Goal: Task Accomplishment & Management: Manage account settings

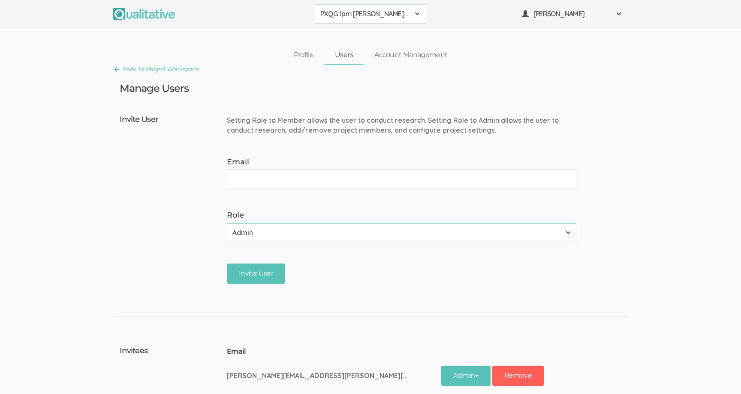
click at [364, 121] on div "Setting Role to Member allows the user to conduct research. Setting Role to Adm…" at bounding box center [405, 125] width 356 height 20
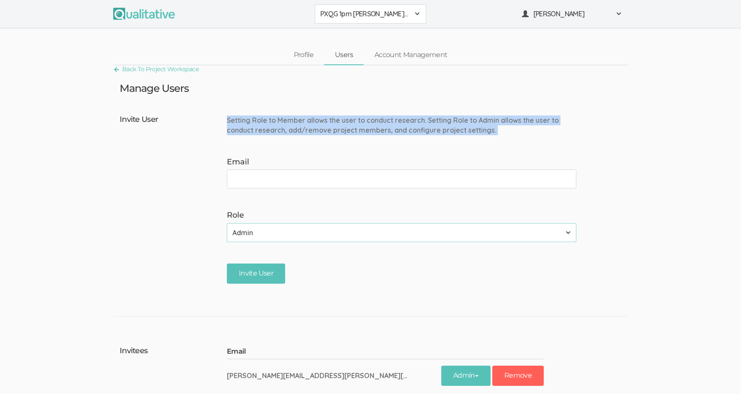
click at [364, 121] on div "Setting Role to Member allows the user to conduct research. Setting Role to Adm…" at bounding box center [405, 125] width 356 height 20
click at [364, 120] on div "Setting Role to Member allows the user to conduct research. Setting Role to Adm…" at bounding box center [405, 125] width 356 height 20
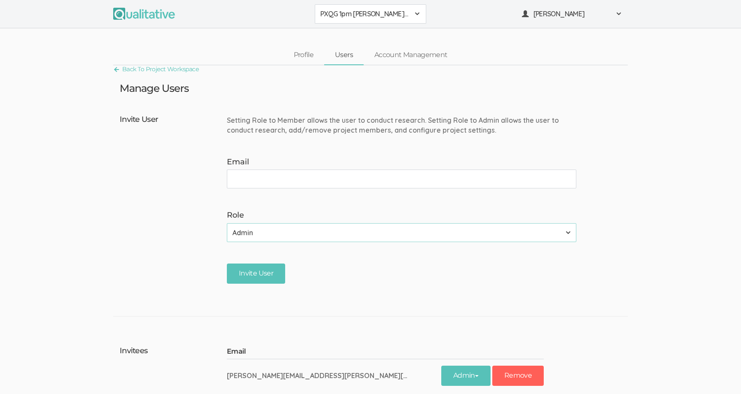
click at [373, 97] on ui-view "Back To Project Workspace Manage Users Invite User Setting Role to Member allow…" at bounding box center [370, 317] width 741 height 504
click at [373, 90] on div "Manage Users" at bounding box center [370, 88] width 514 height 11
click at [373, 97] on ui-view "Back To Project Workspace Manage Users Invite User Setting Role to Member allow…" at bounding box center [370, 317] width 741 height 504
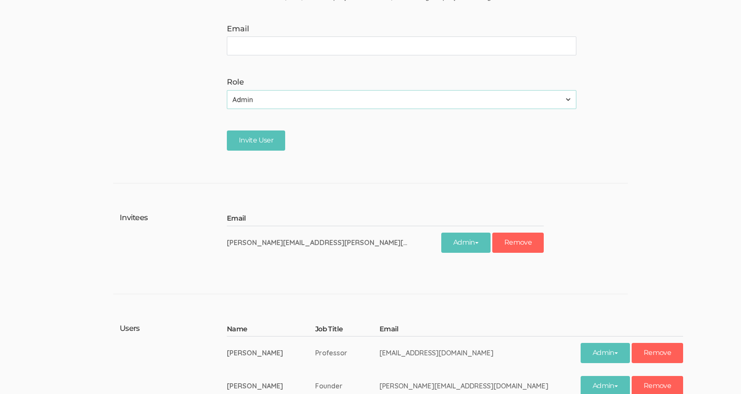
scroll to position [133, 0]
click at [372, 153] on form "Setting Role to Member allows the user to conduct research. Setting Role to Adm…" at bounding box center [405, 67] width 356 height 179
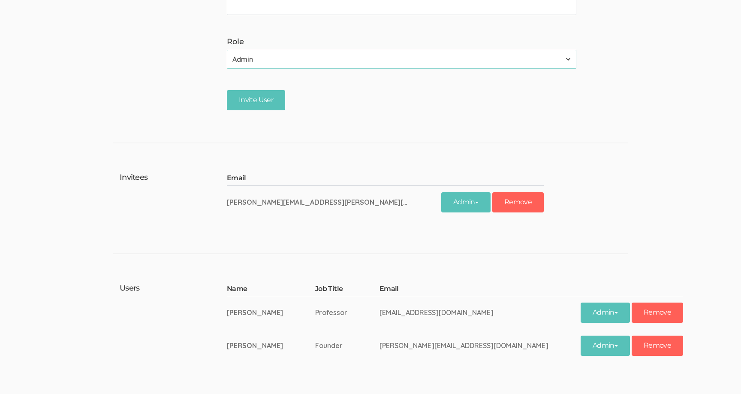
scroll to position [176, 0]
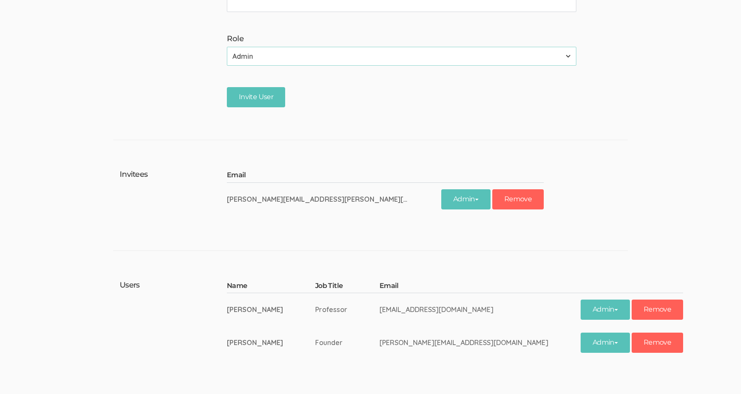
click at [334, 199] on td "[PERSON_NAME][EMAIL_ADDRESS][PERSON_NAME][DOMAIN_NAME]" at bounding box center [334, 198] width 214 height 33
click at [339, 199] on td "[PERSON_NAME][EMAIL_ADDRESS][PERSON_NAME][DOMAIN_NAME]" at bounding box center [334, 198] width 214 height 33
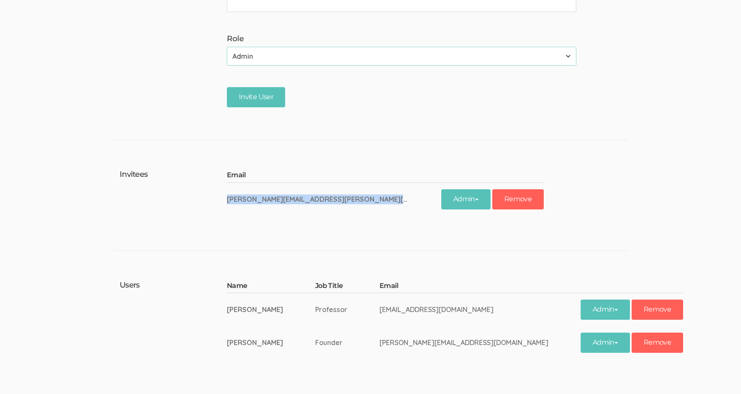
click at [339, 199] on td "[PERSON_NAME][EMAIL_ADDRESS][PERSON_NAME][DOMAIN_NAME]" at bounding box center [334, 198] width 214 height 33
click at [337, 198] on td "[PERSON_NAME][EMAIL_ADDRESS][PERSON_NAME][DOMAIN_NAME]" at bounding box center [334, 198] width 214 height 33
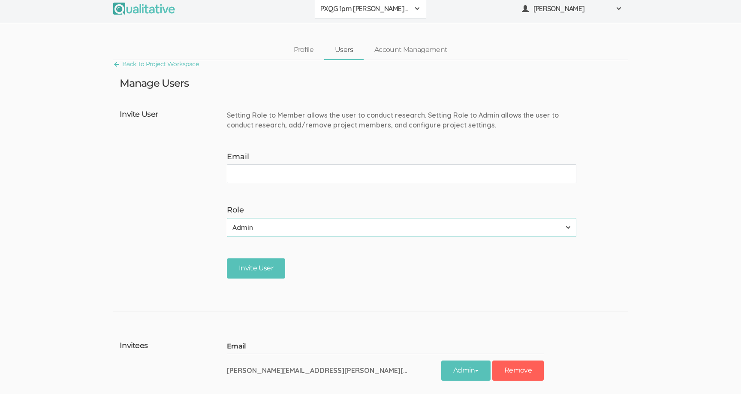
scroll to position [0, 0]
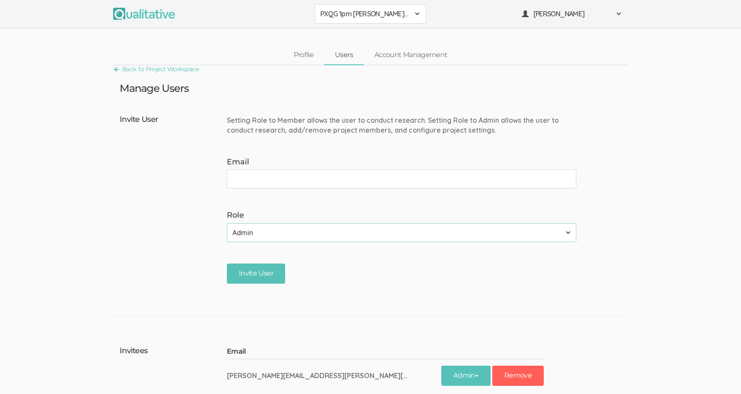
click at [326, 153] on form "Setting Role to Member allows the user to conduct research. Setting Role to Adm…" at bounding box center [405, 200] width 356 height 179
click at [325, 151] on form "Setting Role to Member allows the user to conduct research. Setting Role to Adm…" at bounding box center [405, 200] width 356 height 179
type input "[EMAIL_ADDRESS][PERSON_NAME][DOMAIN_NAME]"
click at [300, 153] on form "Setting Role to Member allows the user to conduct research. Setting Role to Adm…" at bounding box center [405, 200] width 356 height 179
click at [260, 272] on input "Invite User" at bounding box center [256, 273] width 58 height 20
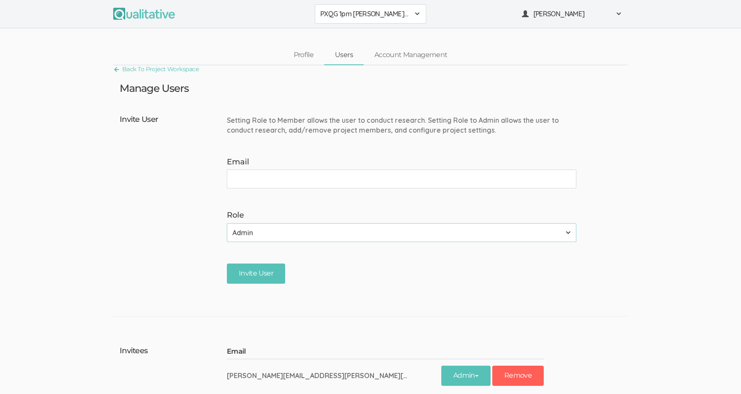
click at [381, 15] on span "PXQG 1pm [PERSON_NAME] (Individual)" at bounding box center [364, 14] width 89 height 10
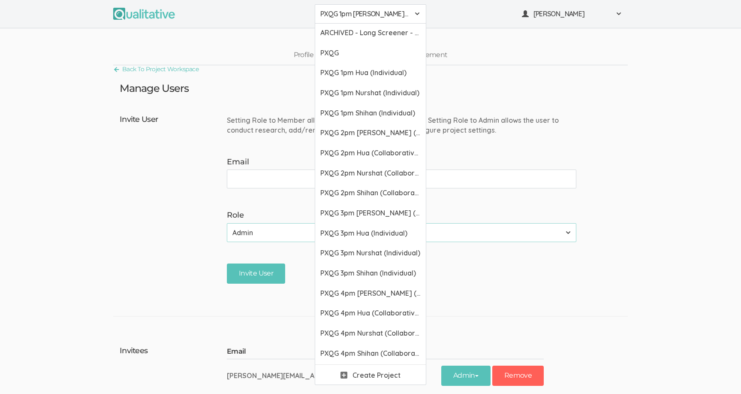
click at [381, 15] on span "PXQG 1pm [PERSON_NAME] (Individual)" at bounding box center [364, 14] width 89 height 10
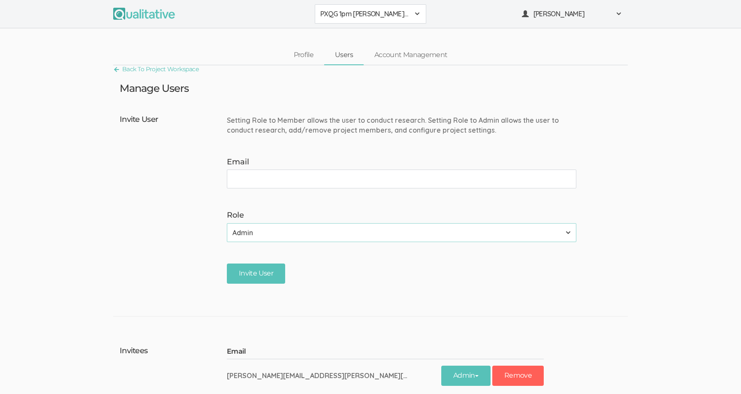
click at [352, 3] on div "PXQG 1pm [PERSON_NAME] (Individual) ARCHIVED - Long Screener - PXQG 1pm Hua (In…" at bounding box center [370, 14] width 741 height 28
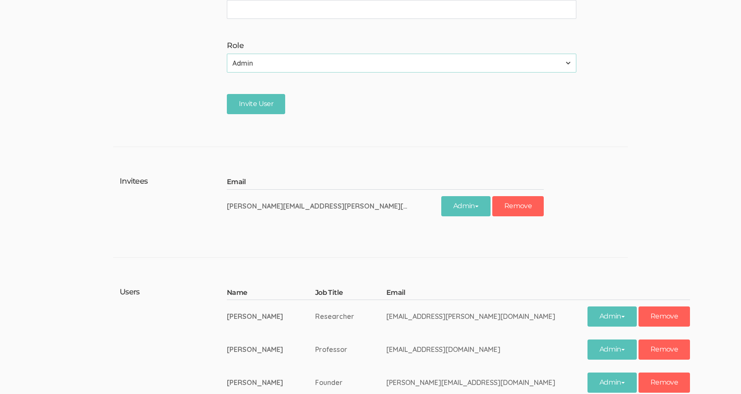
scroll to position [208, 0]
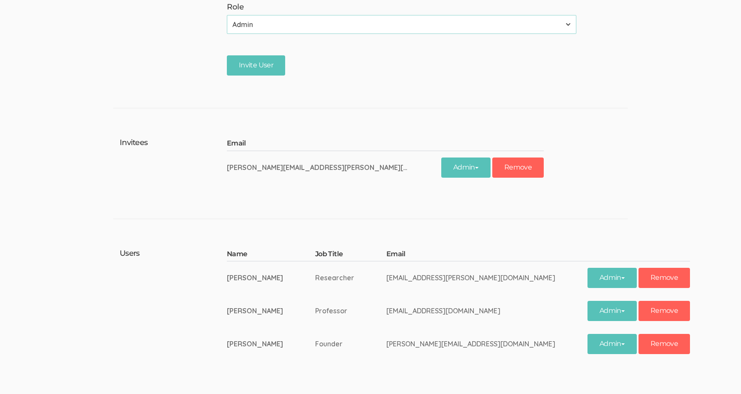
click at [421, 277] on td "[EMAIL_ADDRESS][PERSON_NAME][DOMAIN_NAME]" at bounding box center [486, 277] width 201 height 33
copy tr "[EMAIL_ADDRESS][PERSON_NAME][DOMAIN_NAME] Admin"
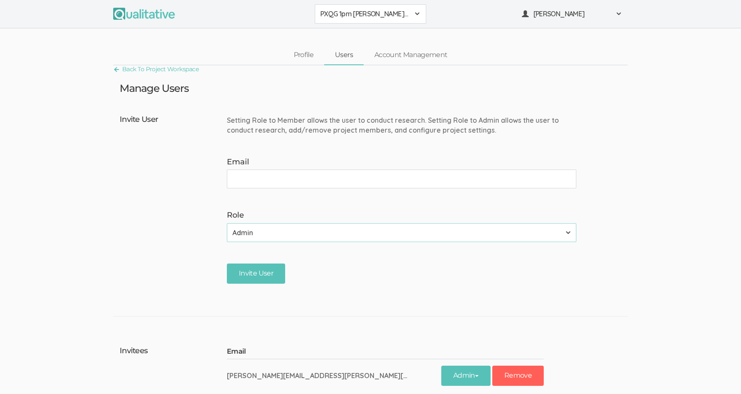
click at [346, 19] on button "PXQG 1pm [PERSON_NAME] (Individual)" at bounding box center [370, 13] width 111 height 19
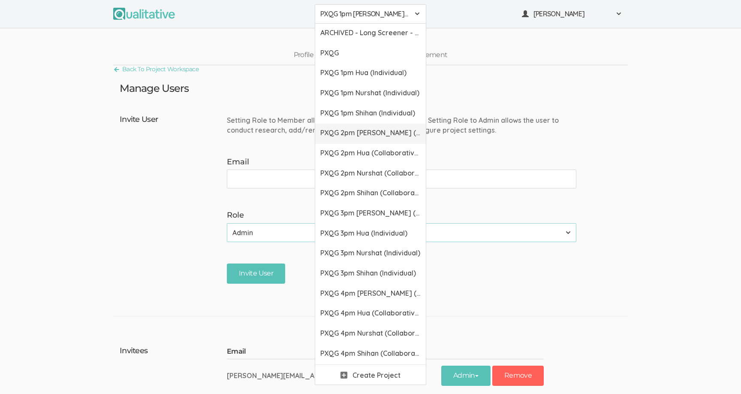
click at [361, 133] on span "PXQG 2pm [PERSON_NAME] (Collaborative)" at bounding box center [370, 133] width 100 height 10
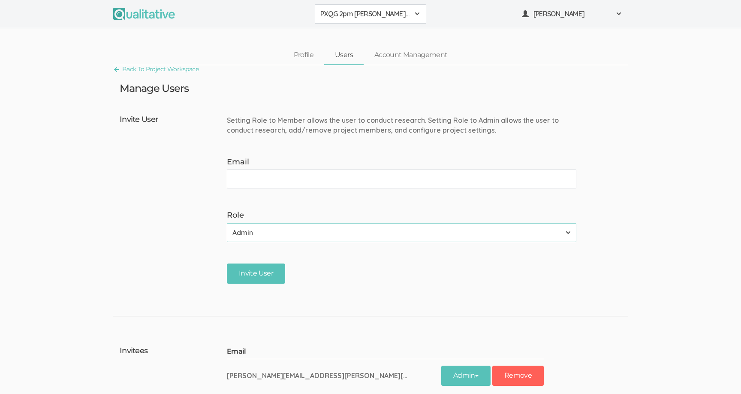
click at [358, 175] on input "Email" at bounding box center [401, 178] width 349 height 19
type input "[EMAIL_ADDRESS][PERSON_NAME][DOMAIN_NAME]"
click at [265, 273] on input "Invite User" at bounding box center [256, 273] width 58 height 20
click at [326, 13] on span "PXQG 2pm [PERSON_NAME] (Collaborative)" at bounding box center [364, 14] width 89 height 10
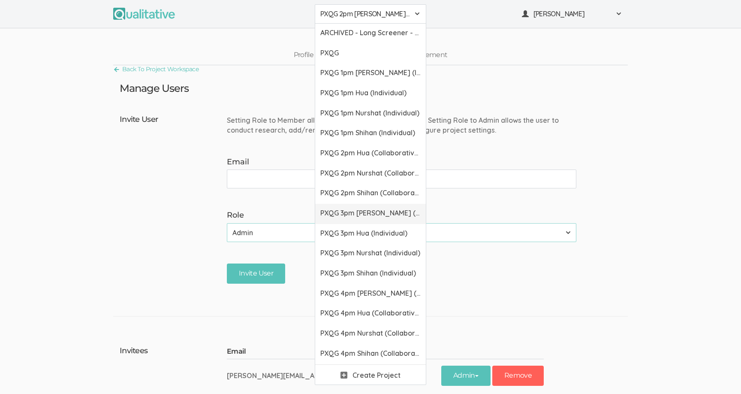
click at [344, 213] on span "PXQG 3pm [PERSON_NAME] (Individual)" at bounding box center [370, 213] width 100 height 10
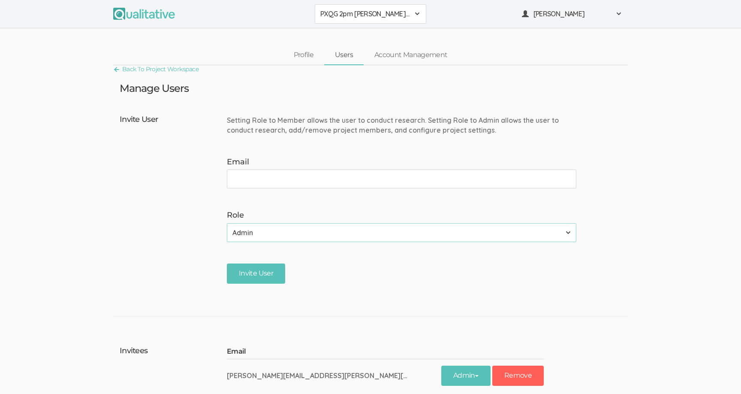
click at [281, 173] on input "Email" at bounding box center [401, 178] width 349 height 19
type input "[EMAIL_ADDRESS][PERSON_NAME][DOMAIN_NAME]"
click at [260, 267] on input "Invite User" at bounding box center [256, 273] width 58 height 20
click at [333, 19] on button "PXQG 3pm [PERSON_NAME] (Individual)" at bounding box center [370, 13] width 111 height 19
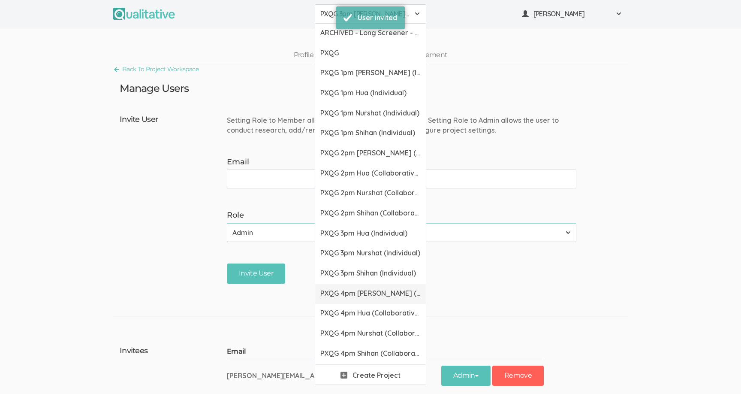
click at [337, 289] on span "PXQG 4pm [PERSON_NAME] (Collaborative)" at bounding box center [370, 293] width 100 height 10
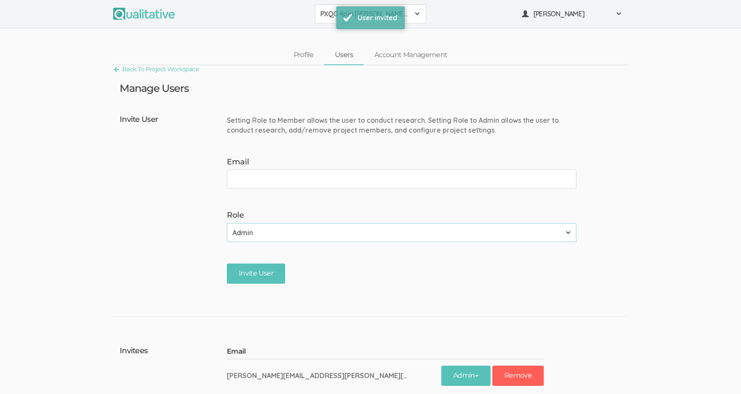
click at [286, 177] on input "Email" at bounding box center [401, 178] width 349 height 19
type input "dabh+bibek@alumni.stanford.edu"
click at [266, 268] on input "Invite User" at bounding box center [256, 273] width 58 height 20
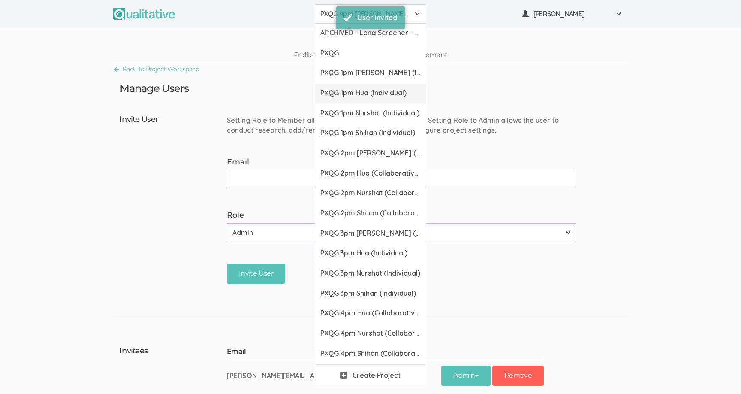
click at [337, 96] on span "PXQG 1pm Hua (Individual)" at bounding box center [370, 93] width 100 height 10
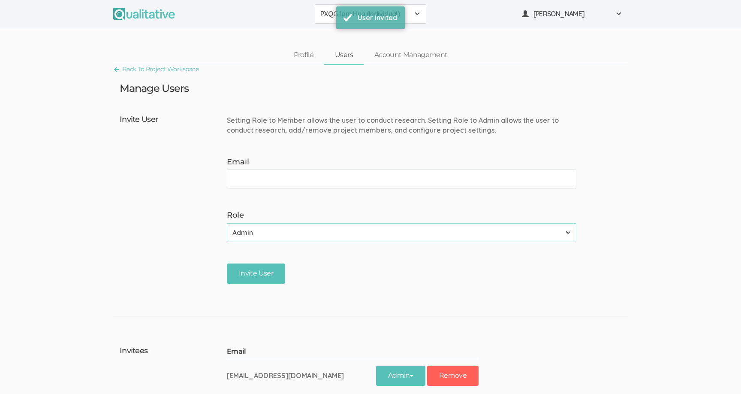
click at [333, 185] on input "Email" at bounding box center [401, 178] width 349 height 19
click at [264, 180] on input "dabh+bibek@alumni.stanford.edu" at bounding box center [401, 178] width 349 height 19
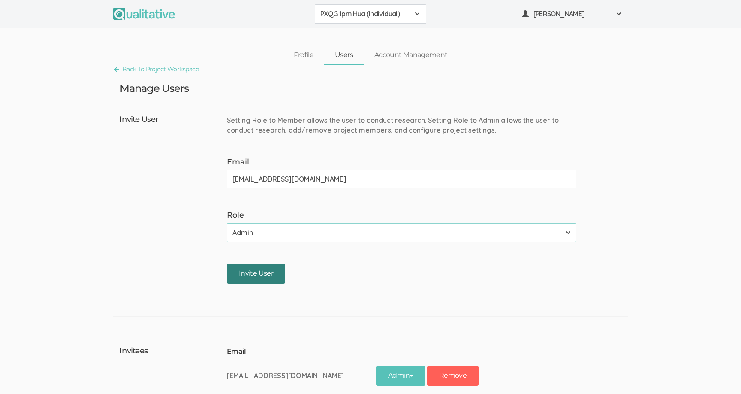
type input "dabh+hua@alumni.stanford.edu"
click at [267, 268] on input "Invite User" at bounding box center [256, 273] width 58 height 20
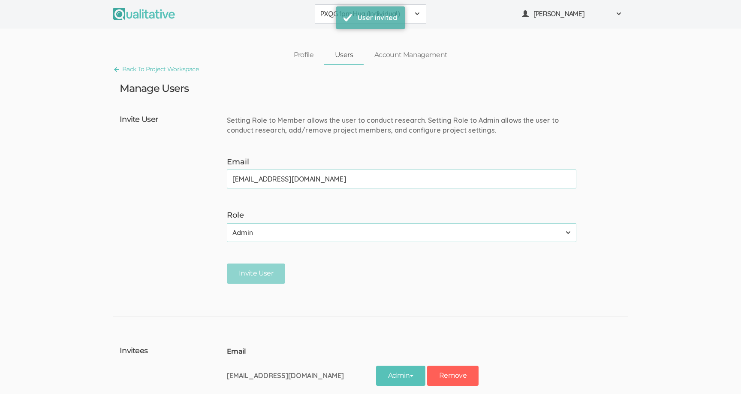
click at [331, 16] on span "PXQG 1pm Hua (Individual)" at bounding box center [364, 14] width 89 height 10
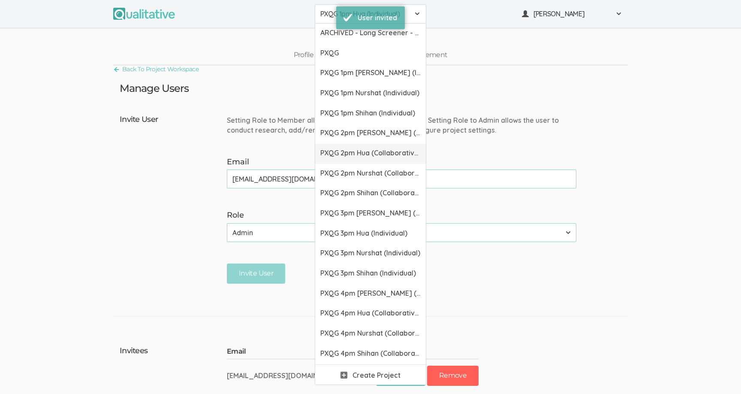
click at [333, 154] on span "PXQG 2pm Hua (Collaborative)" at bounding box center [370, 153] width 100 height 10
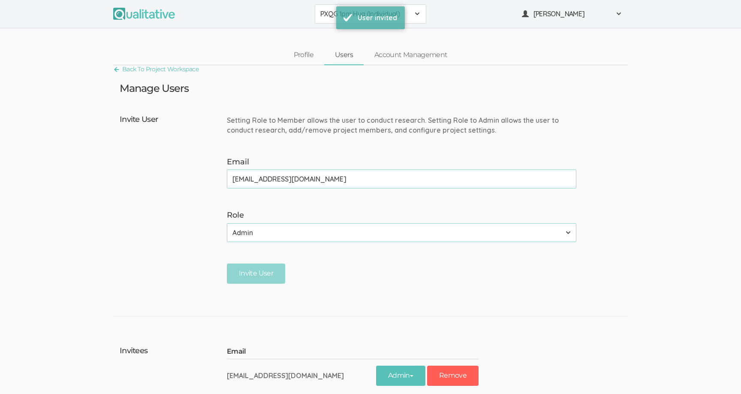
click at [323, 177] on input "dabh+hua@alumni.stanford.edu" at bounding box center [401, 178] width 349 height 19
type input "dabh+hua@alumni.stanford.edu"
click at [269, 282] on input "Invite User" at bounding box center [256, 273] width 58 height 20
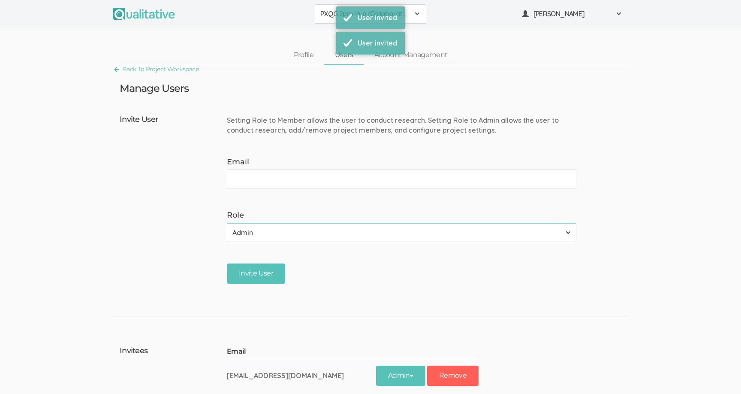
click at [322, 15] on span "PXQG 2pm Hua (Collaborative)" at bounding box center [364, 14] width 89 height 10
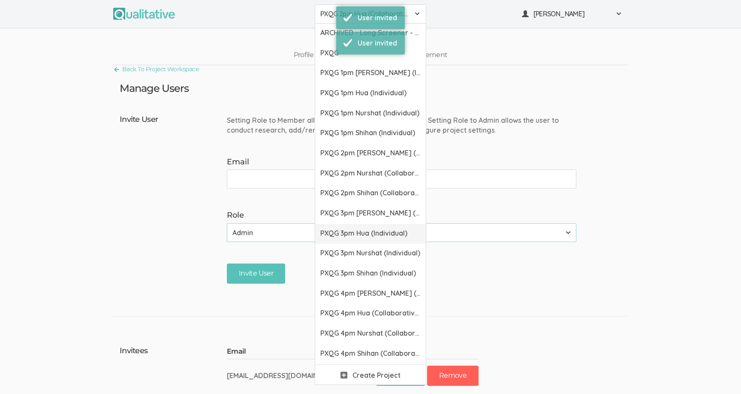
click at [330, 230] on span "PXQG 3pm Hua (Individual)" at bounding box center [370, 233] width 100 height 10
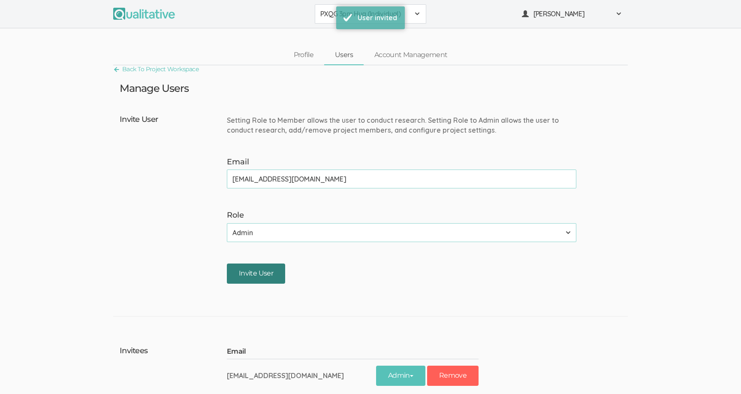
type input "dabh+hua@alumni.stanford.edu"
click at [258, 280] on input "Invite User" at bounding box center [256, 273] width 58 height 20
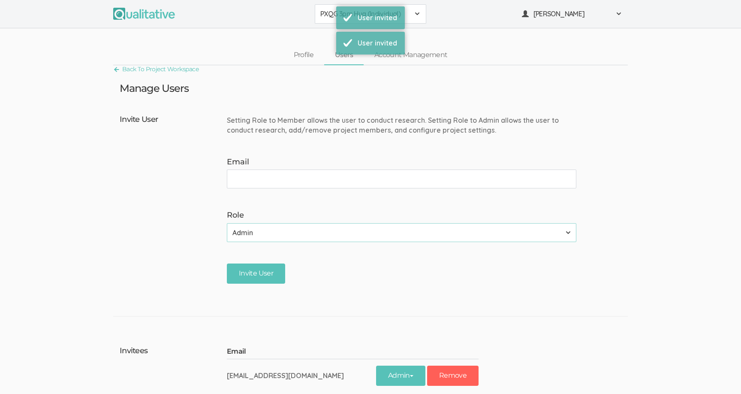
click at [327, 9] on span "PXQG 3pm Hua (Individual)" at bounding box center [364, 14] width 89 height 10
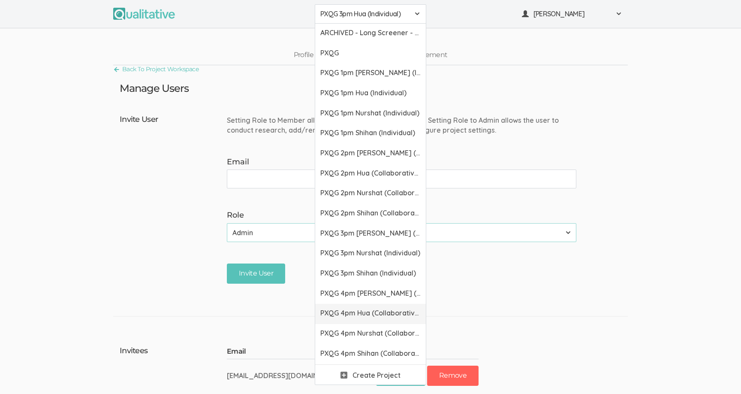
click at [339, 307] on link "PXQG 4pm Hua (Collaborative)" at bounding box center [370, 313] width 111 height 20
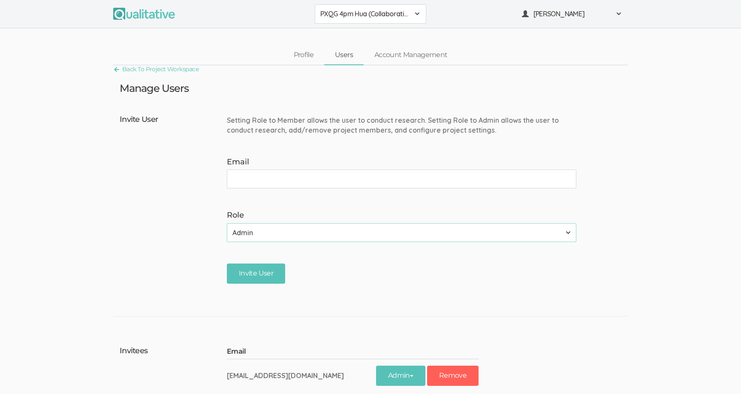
click at [308, 179] on input "Email" at bounding box center [401, 178] width 349 height 19
type input "dabh+hua@alumni.stanford.edu"
click at [258, 268] on input "Invite User" at bounding box center [256, 273] width 58 height 20
click at [327, 4] on div "PXQG 4pm Hua (Collaborative) ARCHIVED - Long Screener - PXQG 1pm Hua (Individua…" at bounding box center [370, 14] width 741 height 28
click at [327, 21] on button "PXQG 4pm Hua (Collaborative)" at bounding box center [370, 13] width 111 height 19
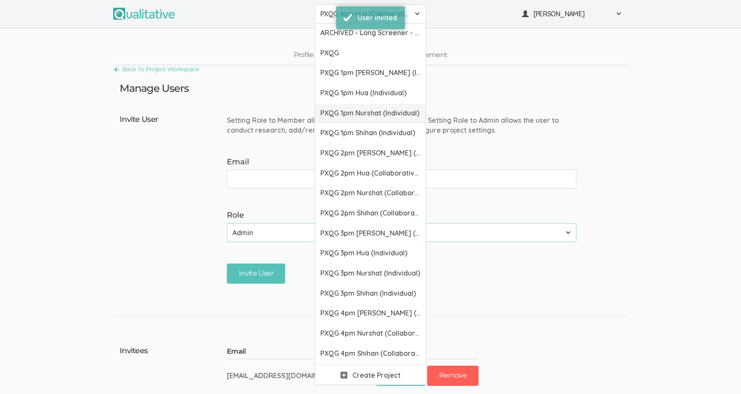
click at [335, 114] on span "PXQG 1pm Nurshat (Individual)" at bounding box center [370, 113] width 100 height 10
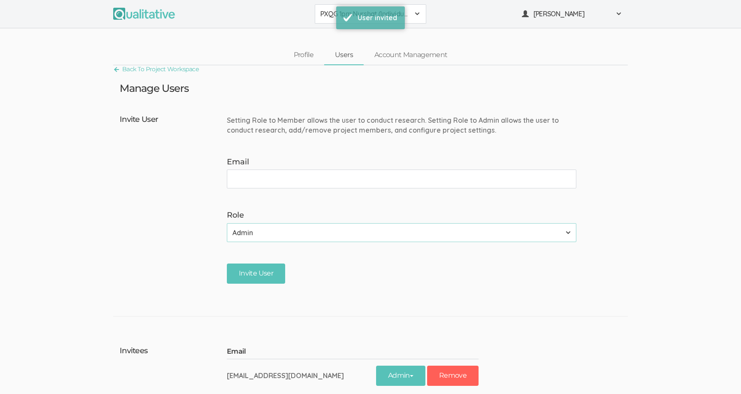
click at [335, 186] on input "Email" at bounding box center [401, 178] width 349 height 19
click at [264, 177] on input "dabh+hua@alumni.stanford.edu" at bounding box center [401, 178] width 349 height 19
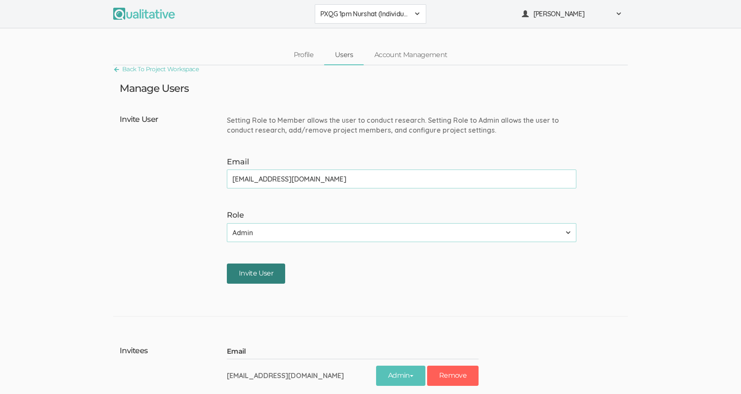
type input "dabh+nurshat@alumni.stanford.edu"
click at [239, 279] on input "Invite User" at bounding box center [256, 273] width 58 height 20
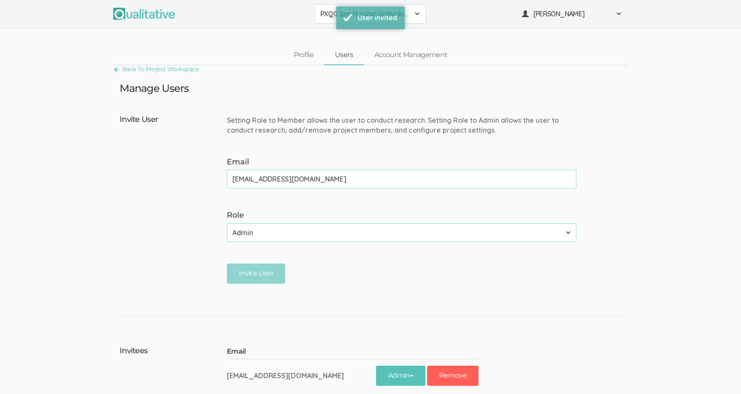
click at [326, 18] on button "PXQG 1pm Nurshat (Individual)" at bounding box center [370, 13] width 111 height 19
click at [347, 173] on input "Email" at bounding box center [401, 178] width 349 height 19
type input "dabh+nurshat@alumni.stanford.edu"
click at [270, 272] on input "Invite User" at bounding box center [256, 273] width 58 height 20
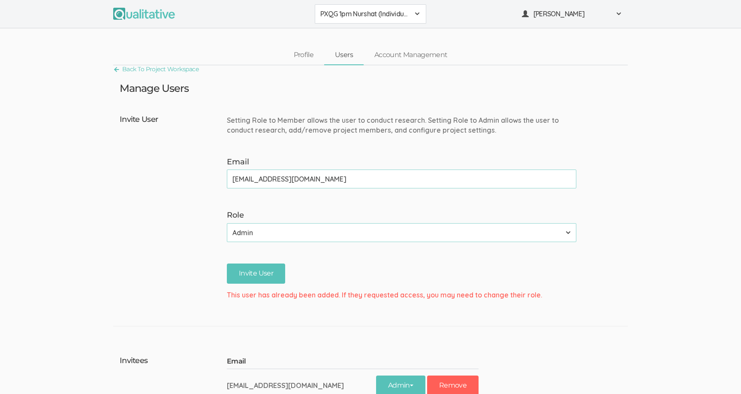
click at [331, 12] on span "PXQG 1pm Nurshat (Individual)" at bounding box center [364, 14] width 89 height 10
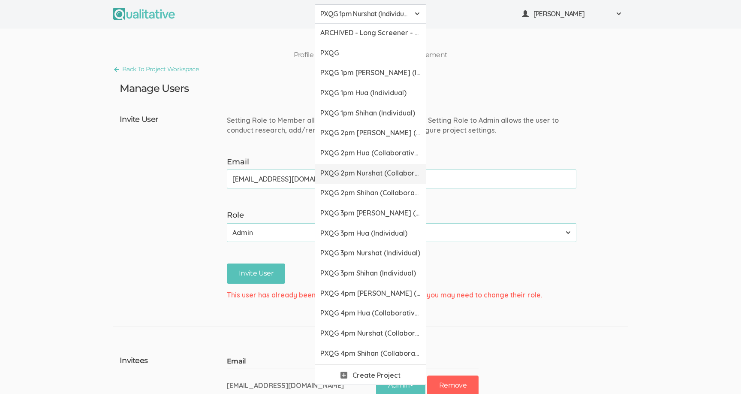
click at [342, 175] on span "PXQG 2pm Nurshat (Collaborative)" at bounding box center [370, 173] width 100 height 10
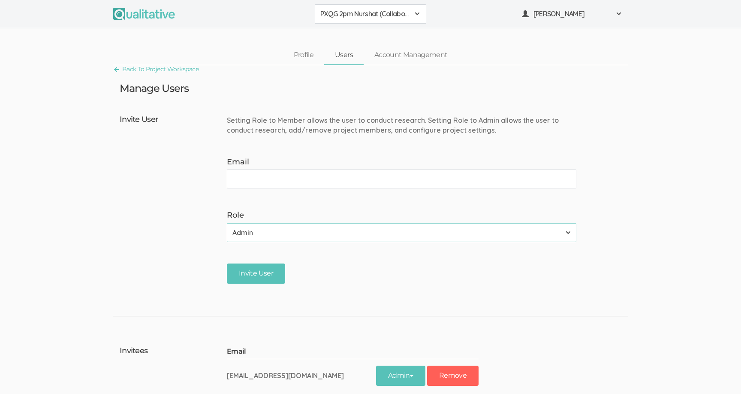
click at [334, 183] on input "Email" at bounding box center [401, 178] width 349 height 19
type input "dabh+nurshat@alumni.stanford.edu"
click at [265, 270] on input "Invite User" at bounding box center [256, 273] width 58 height 20
click at [328, 15] on span "PXQG 2pm Nurshat (Collaborative)" at bounding box center [364, 14] width 89 height 10
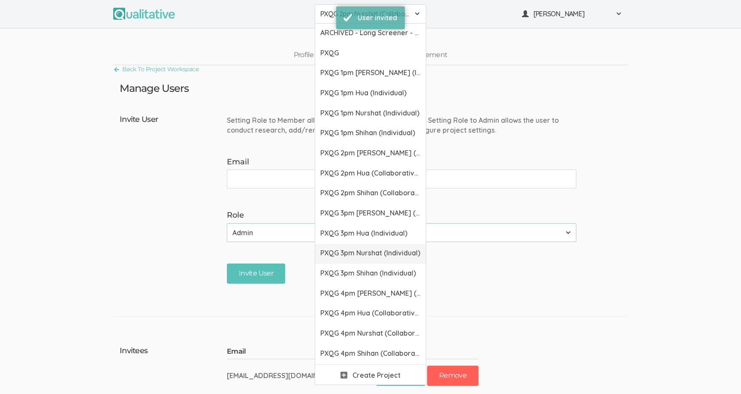
click at [345, 256] on span "PXQG 3pm Nurshat (Individual)" at bounding box center [370, 253] width 100 height 10
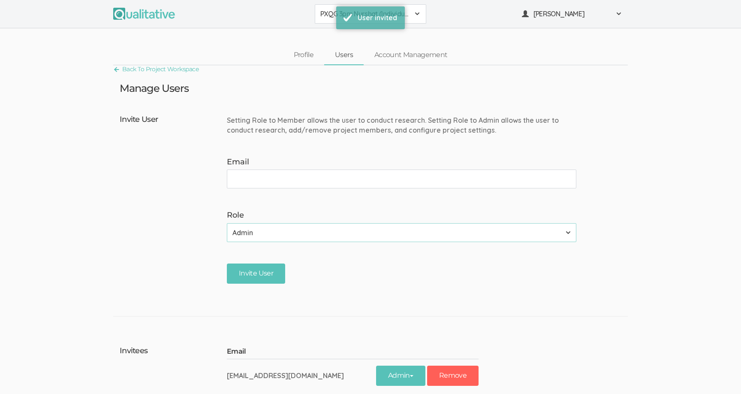
click at [305, 184] on input "Email" at bounding box center [401, 178] width 349 height 19
type input "dabh+nurshat@alumni.stanford.edu"
click at [265, 265] on input "Invite User" at bounding box center [256, 273] width 58 height 20
click at [328, 10] on span "PXQG 3pm Nurshat (Individual)" at bounding box center [364, 14] width 89 height 10
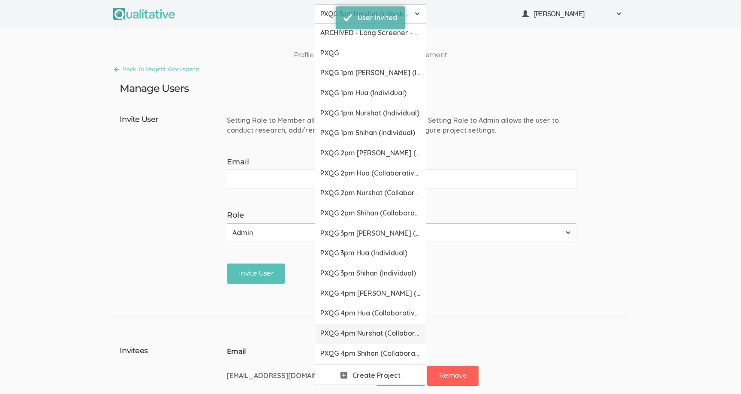
click at [343, 328] on link "PXQG 4pm Nurshat (Collaborative)" at bounding box center [370, 334] width 111 height 20
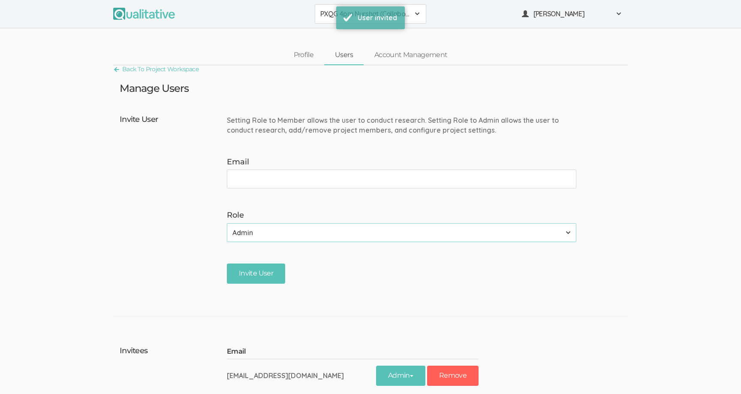
click at [285, 186] on input "Email" at bounding box center [401, 178] width 349 height 19
type input "dabh+nurshat@alumni.stanford.edu"
click at [261, 270] on input "Invite User" at bounding box center [256, 273] width 58 height 20
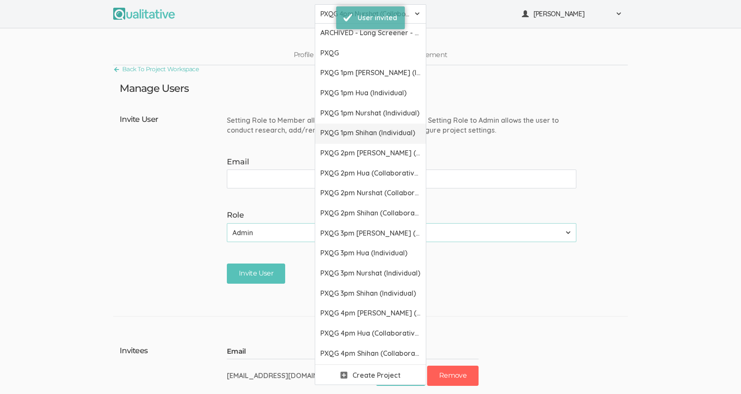
click at [343, 135] on span "PXQG 1pm Shihan (Individual)" at bounding box center [370, 133] width 100 height 10
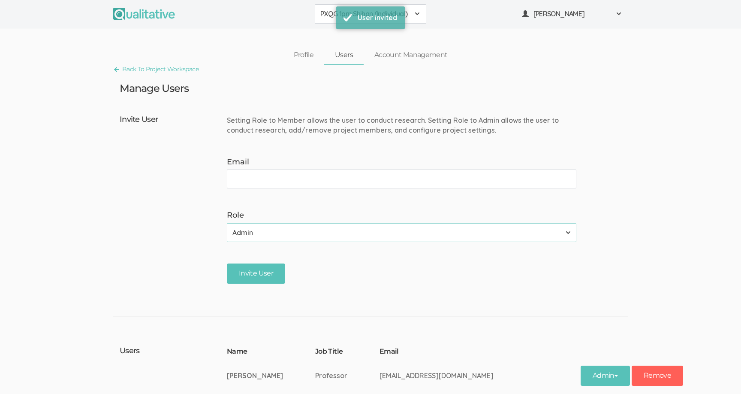
click at [328, 174] on input "Email" at bounding box center [401, 178] width 349 height 19
click at [263, 182] on input "dabh+nurshat@alumni.stanford.edu" at bounding box center [401, 178] width 349 height 19
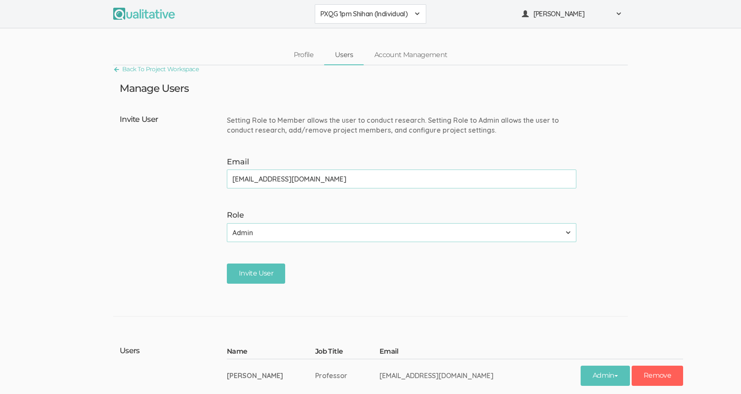
type input "dabh+shihan@alumni.stanford.edu"
click at [254, 258] on form "Setting Role to Member allows the user to conduct research. Setting Role to Adm…" at bounding box center [405, 200] width 356 height 179
click at [254, 269] on input "Invite User" at bounding box center [256, 273] width 58 height 20
click at [324, 11] on span "PXQG 1pm Shihan (Individual)" at bounding box center [364, 14] width 89 height 10
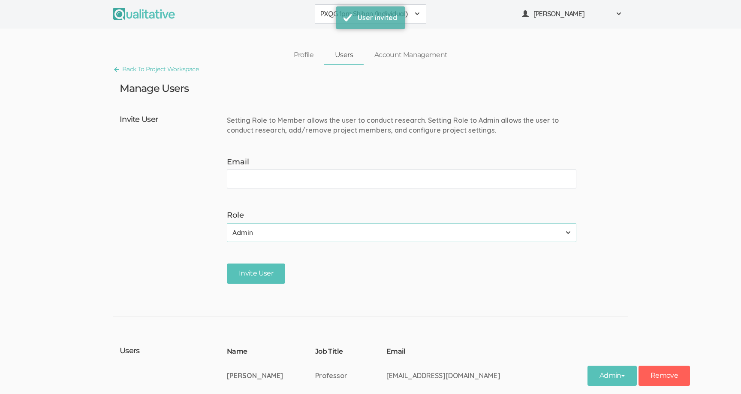
click at [323, 10] on span "PXQG 1pm Shihan (Individual)" at bounding box center [364, 14] width 89 height 10
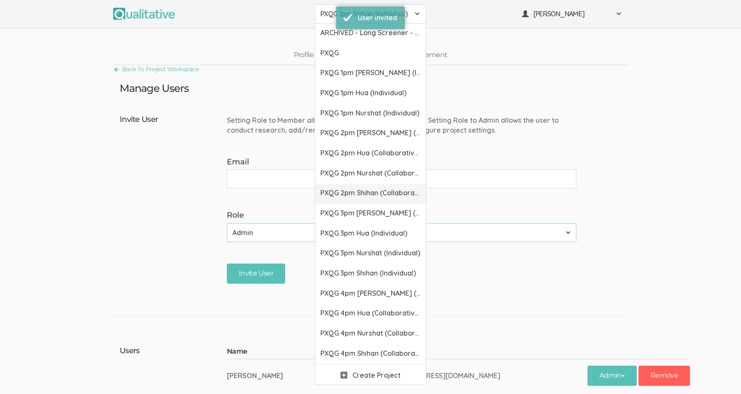
click at [330, 188] on span "PXQG 2pm Shihan (Collaborative)" at bounding box center [370, 193] width 100 height 10
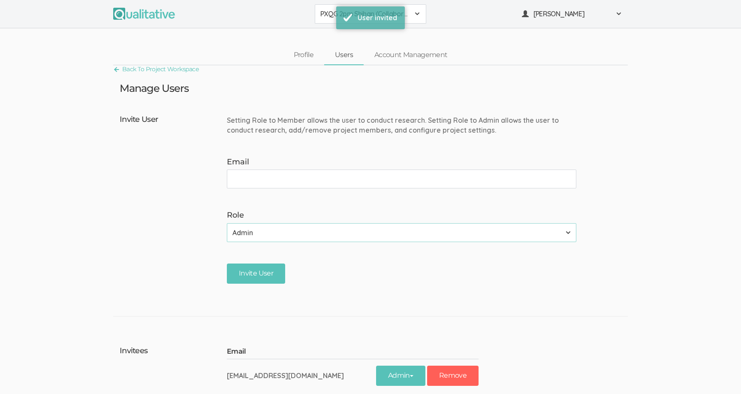
click at [324, 180] on input "Email" at bounding box center [401, 178] width 349 height 19
type input "dabh+shihan@alumni.stanford.edu"
click at [273, 268] on input "Invite User" at bounding box center [256, 273] width 58 height 20
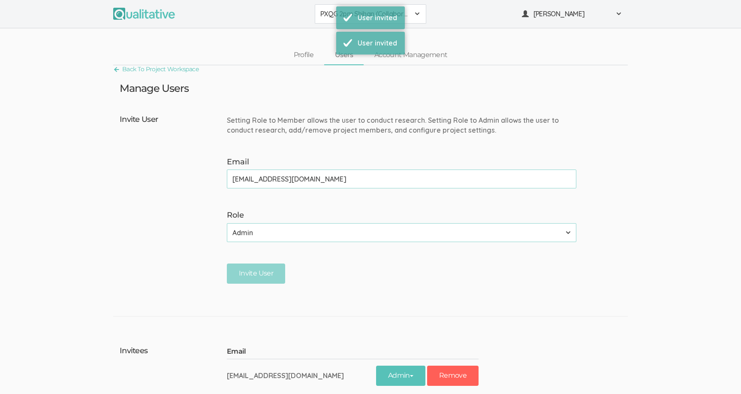
click at [324, 16] on span "PXQG 2pm Shihan (Collaborative)" at bounding box center [364, 14] width 89 height 10
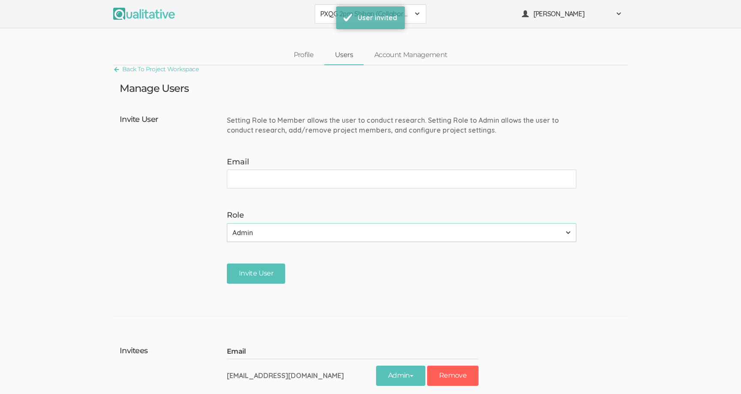
click at [321, 9] on span "PXQG 2pm Shihan (Collaborative)" at bounding box center [364, 14] width 89 height 10
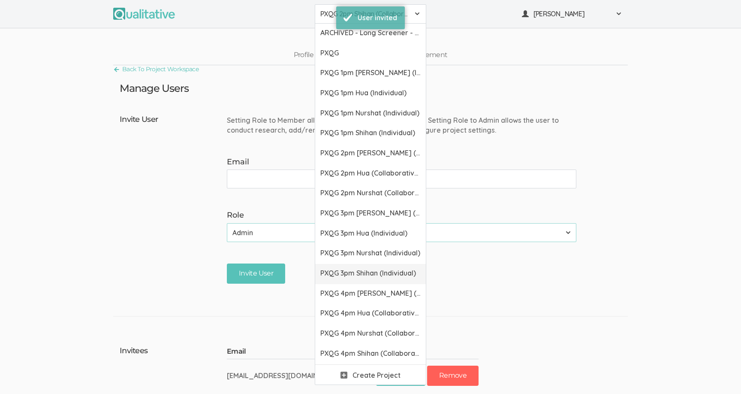
click at [334, 270] on span "PXQG 3pm Shihan (Individual)" at bounding box center [370, 273] width 100 height 10
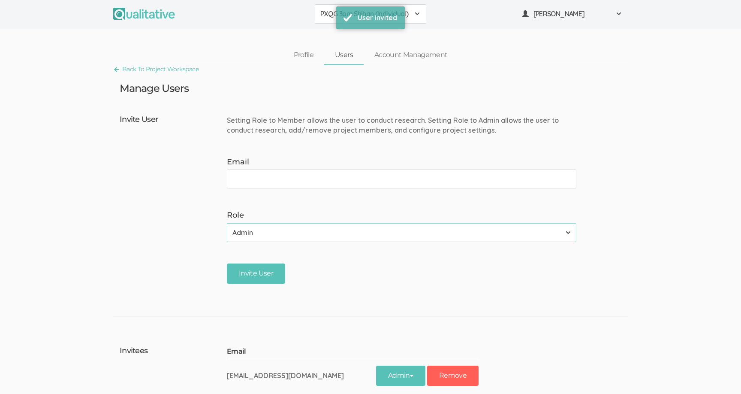
click at [302, 183] on input "Email" at bounding box center [401, 178] width 349 height 19
type input "dabh+shihan@alumni.stanford.edu"
click at [249, 280] on input "Invite User" at bounding box center [256, 273] width 58 height 20
click at [324, 20] on button "PXQG 3pm Shihan (Individual)" at bounding box center [370, 13] width 111 height 19
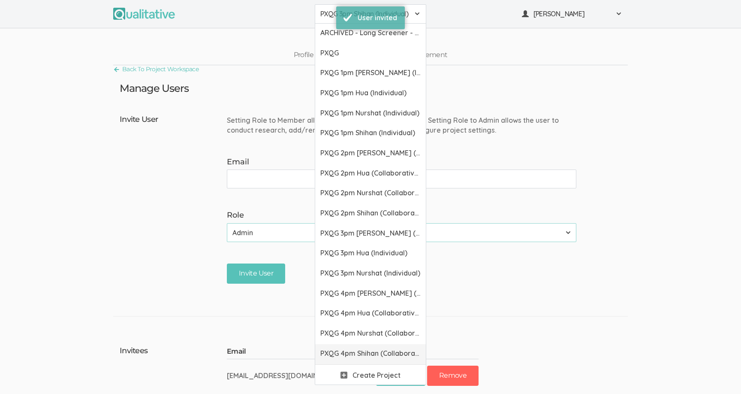
click at [334, 350] on span "PXQG 4pm Shihan (Collaborative)" at bounding box center [370, 353] width 100 height 10
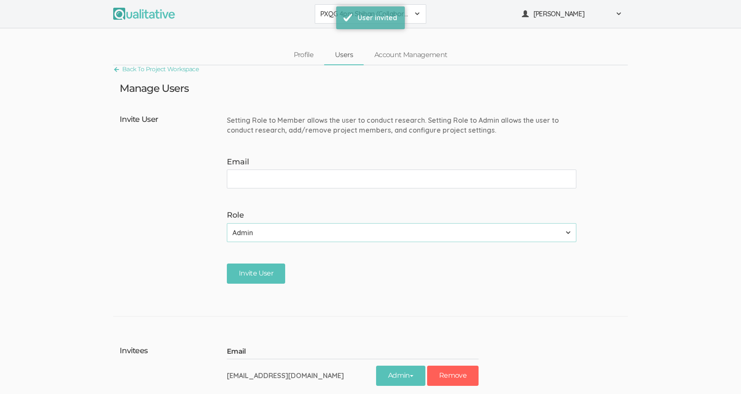
click at [288, 186] on input "Email" at bounding box center [401, 178] width 349 height 19
type input "dabh+shihan@alumni.stanford.edu"
click at [266, 272] on input "Invite User" at bounding box center [256, 273] width 58 height 20
click at [309, 269] on div "Invite User" at bounding box center [405, 273] width 356 height 20
click at [356, 14] on span "PXQG 4pm Shihan (Collaborative)" at bounding box center [364, 14] width 89 height 10
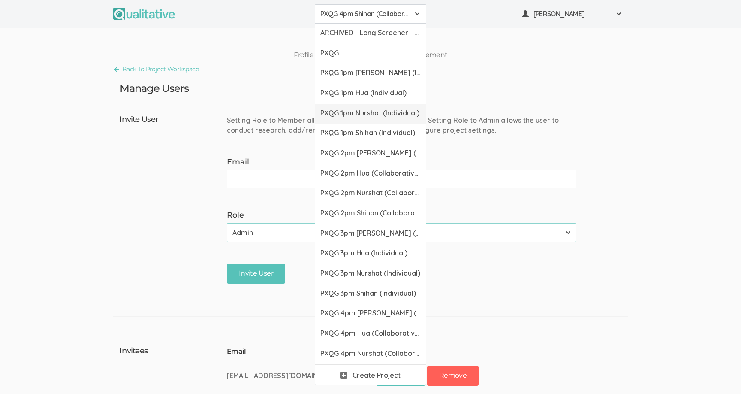
click at [369, 105] on link "PXQG 1pm Nurshat (Individual)" at bounding box center [370, 114] width 111 height 20
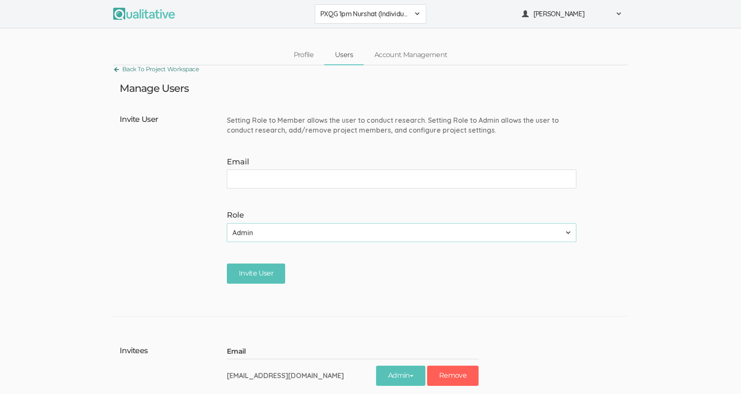
click at [193, 67] on link "Back To Project Workspace" at bounding box center [155, 69] width 85 height 12
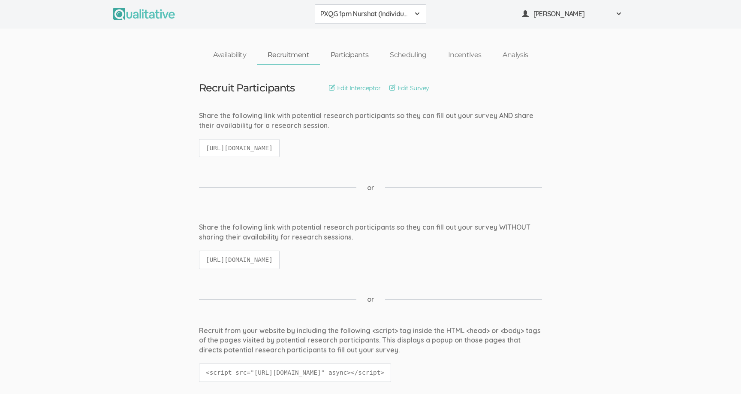
click at [355, 61] on link "Participants" at bounding box center [349, 55] width 59 height 18
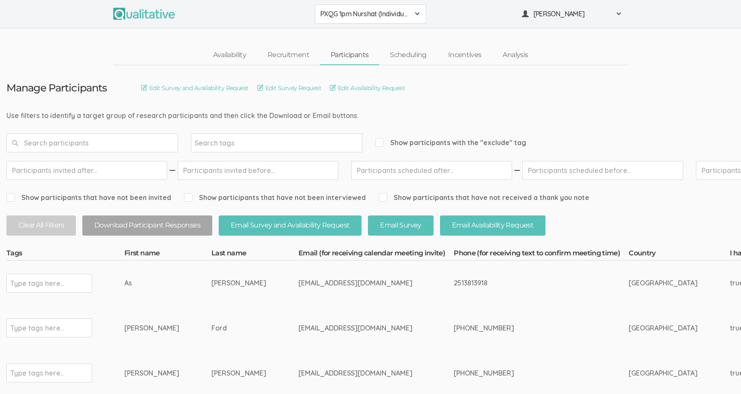
click at [353, 6] on button "PXQG 1pm Nurshat (Individual)" at bounding box center [370, 13] width 111 height 19
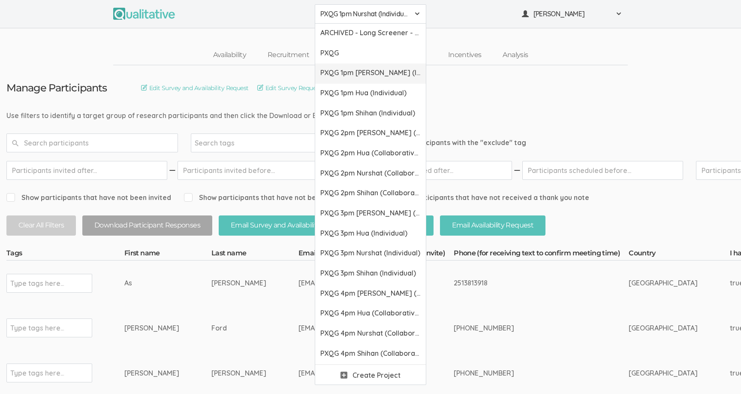
click at [363, 74] on span "PXQG 1pm [PERSON_NAME] (Individual)" at bounding box center [370, 73] width 100 height 10
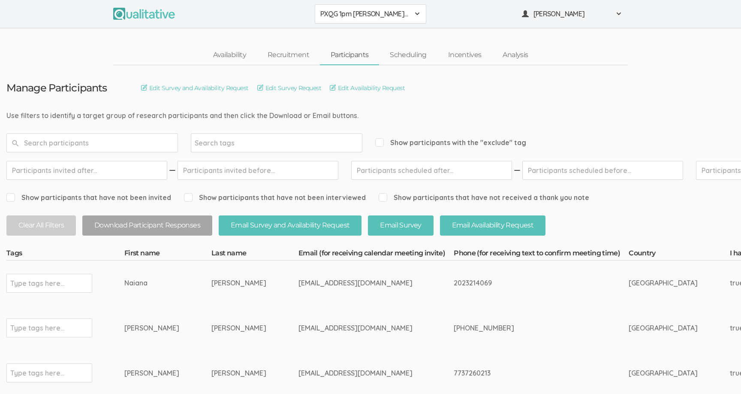
click at [359, 18] on span "PXQG 1pm [PERSON_NAME] (Individual)" at bounding box center [364, 14] width 89 height 10
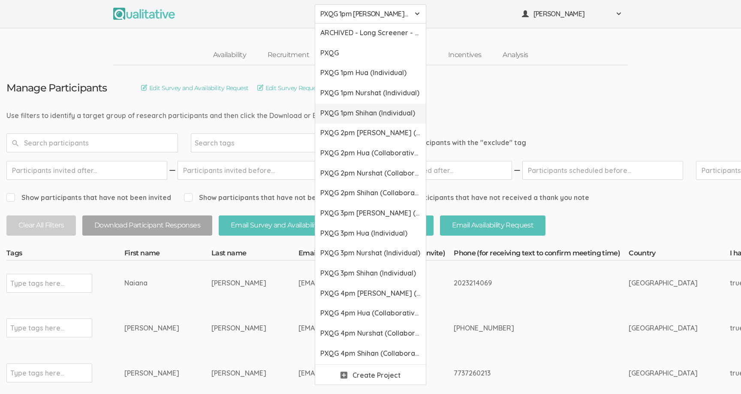
click at [359, 116] on span "PXQG 1pm Shihan (Individual)" at bounding box center [370, 113] width 100 height 10
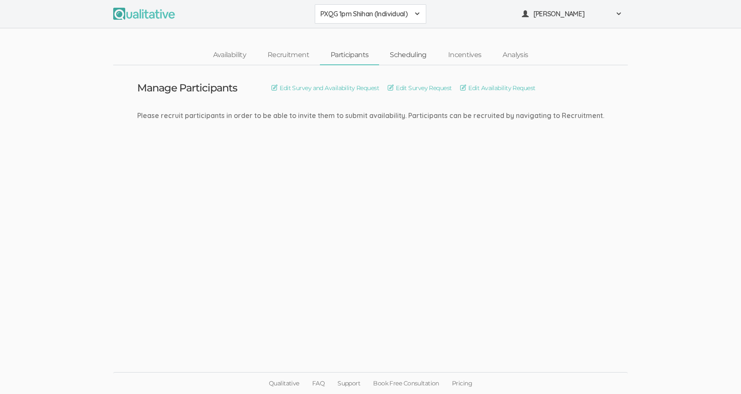
click at [395, 56] on link "Scheduling" at bounding box center [408, 55] width 58 height 18
click at [356, 56] on link "Participants" at bounding box center [349, 55] width 59 height 18
click at [347, 6] on button "PXQG 1pm Shihan (Individual)" at bounding box center [370, 13] width 111 height 19
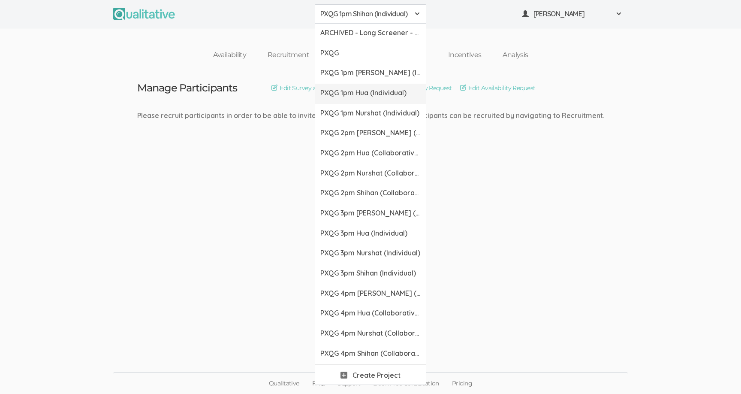
click at [358, 88] on span "PXQG 1pm Hua (Individual)" at bounding box center [370, 93] width 100 height 10
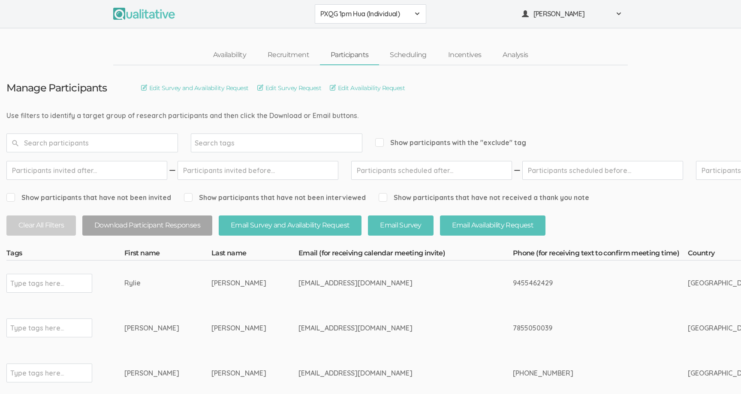
click at [355, 19] on button "PXQG 1pm Hua (Individual)" at bounding box center [370, 13] width 111 height 19
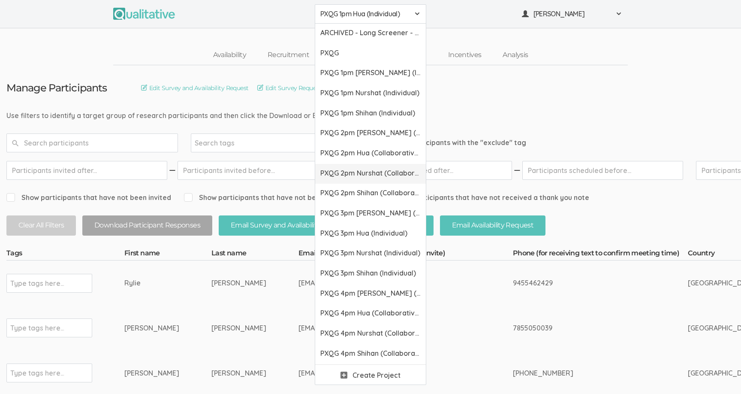
click at [364, 172] on span "PXQG 2pm Nurshat (Collaborative)" at bounding box center [370, 173] width 100 height 10
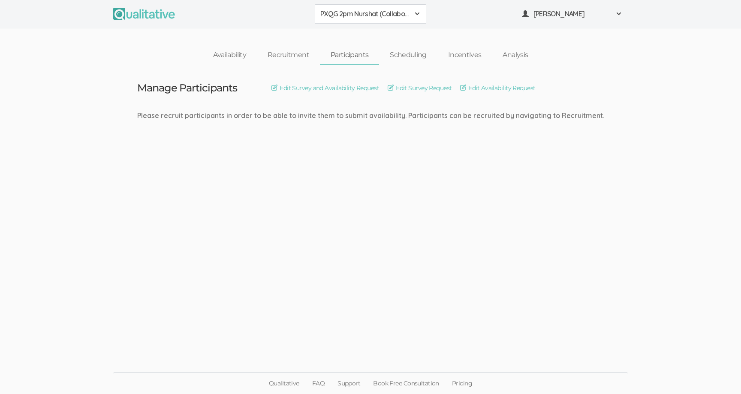
click at [355, 21] on button "PXQG 2pm Nurshat (Collaborative)" at bounding box center [370, 13] width 111 height 19
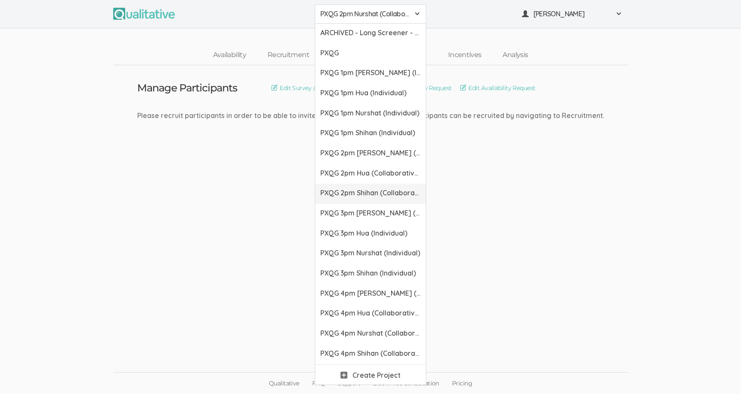
click at [365, 187] on link "PXQG 2pm Shihan (Collaborative)" at bounding box center [370, 193] width 111 height 20
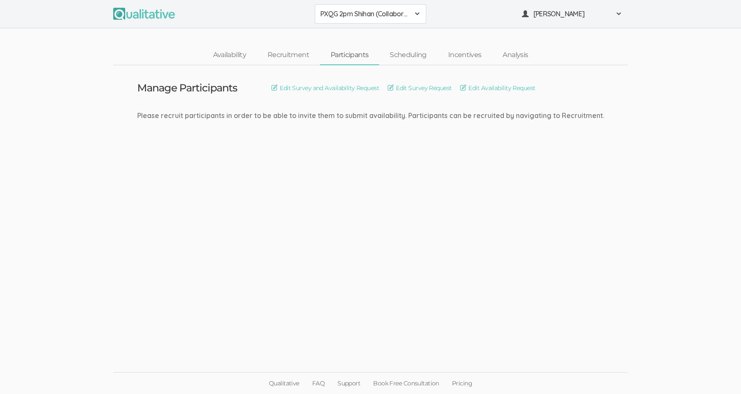
click at [363, 11] on span "PXQG 2pm Shihan (Collaborative)" at bounding box center [364, 14] width 89 height 10
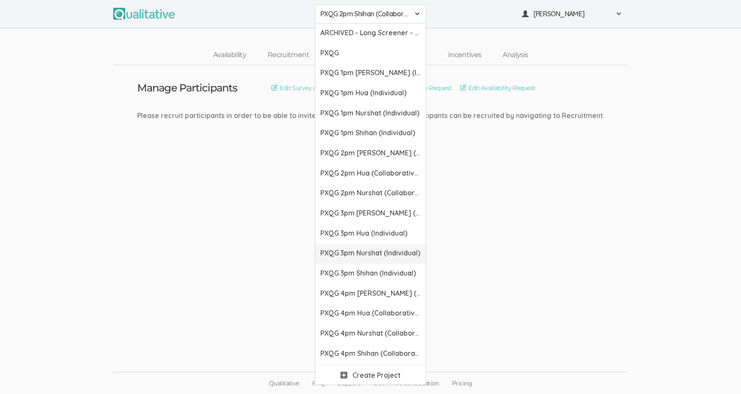
click at [363, 250] on span "PXQG 3pm Nurshat (Individual)" at bounding box center [370, 253] width 100 height 10
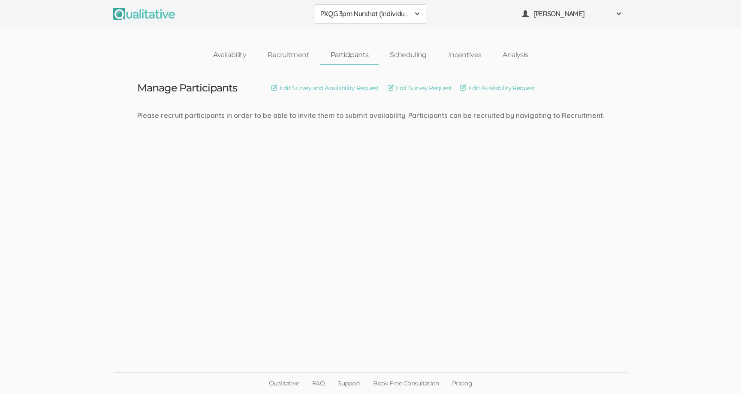
click at [347, 12] on span "PXQG 3pm Nurshat (Individual)" at bounding box center [364, 14] width 89 height 10
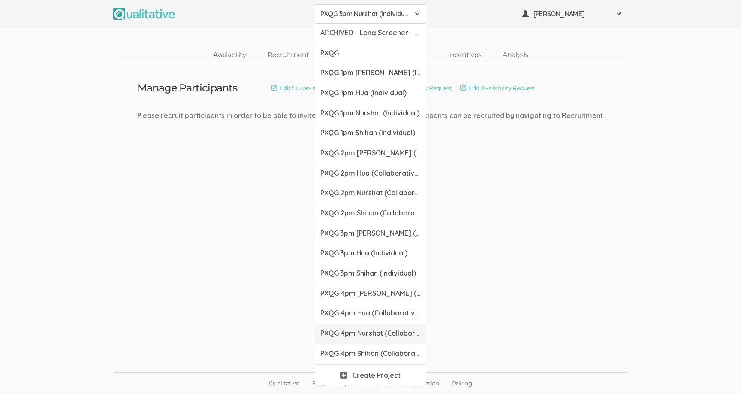
click at [362, 325] on link "PXQG 4pm Nurshat (Collaborative)" at bounding box center [370, 334] width 111 height 20
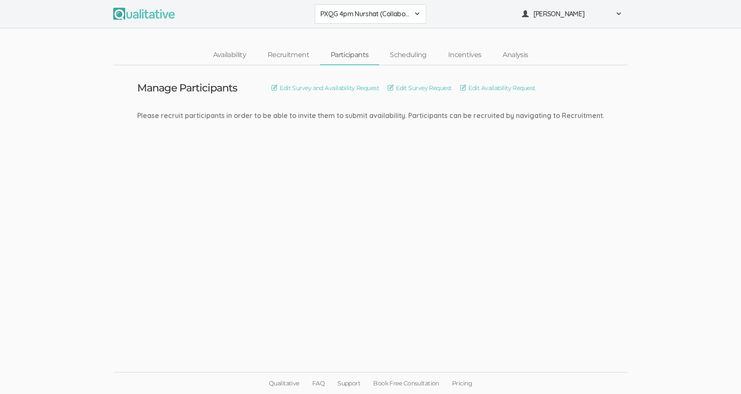
click at [342, 18] on span "PXQG 4pm Nurshat (Collaborative)" at bounding box center [364, 14] width 89 height 10
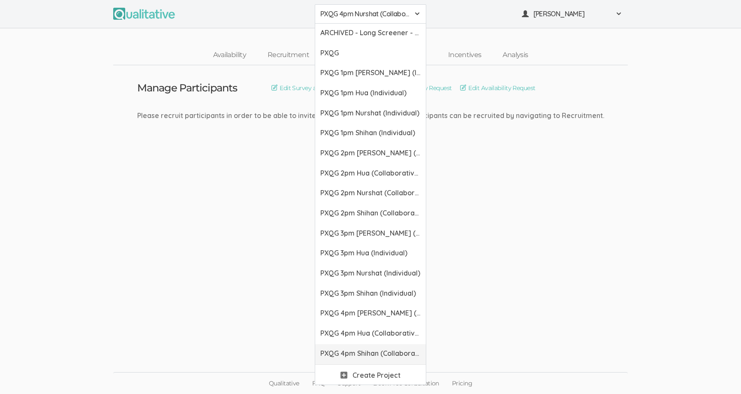
click at [360, 350] on span "PXQG 4pm Shihan (Collaborative)" at bounding box center [370, 353] width 100 height 10
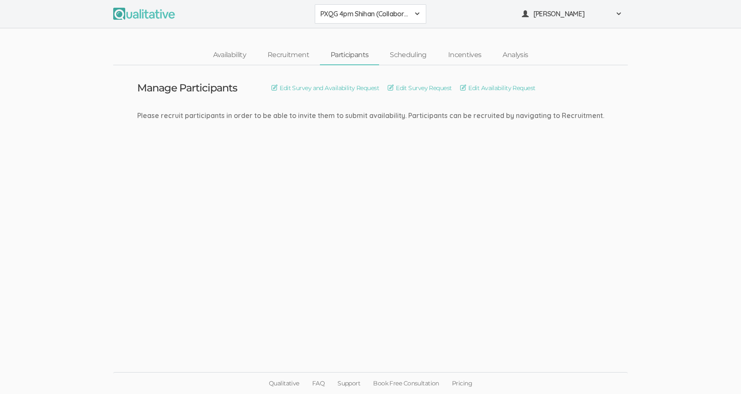
click at [346, 17] on span "PXQG 4pm Shihan (Collaborative)" at bounding box center [364, 14] width 89 height 10
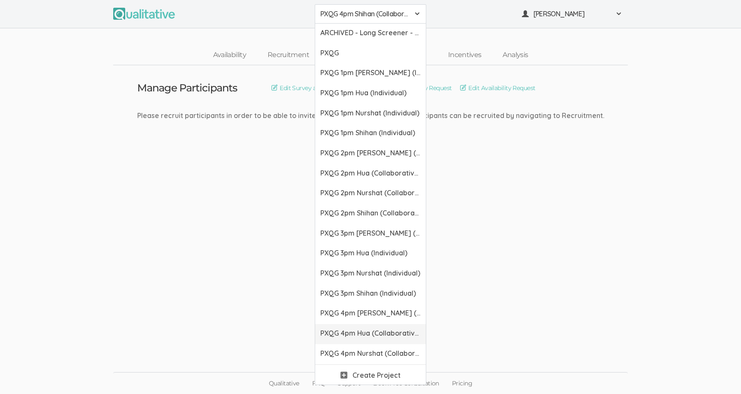
click at [357, 331] on span "PXQG 4pm Hua (Collaborative)" at bounding box center [370, 333] width 100 height 10
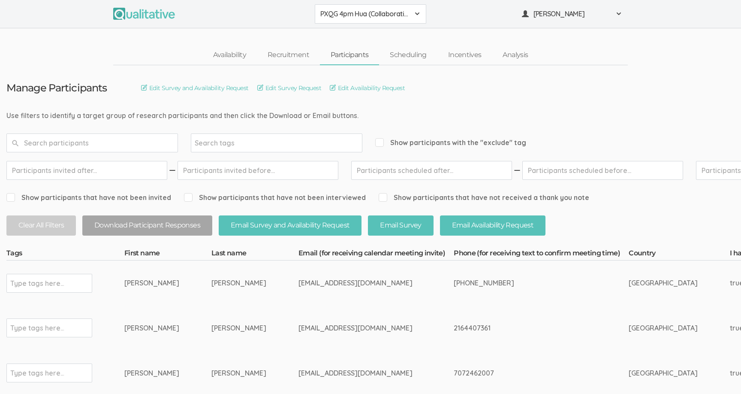
click at [342, 26] on div "PXQG 4pm Hua (Collaborative) ARCHIVED - Long Screener - PXQG 1pm Hua (Individua…" at bounding box center [370, 14] width 741 height 28
click at [342, 21] on button "PXQG 4pm Hua (Collaborative)" at bounding box center [370, 13] width 111 height 19
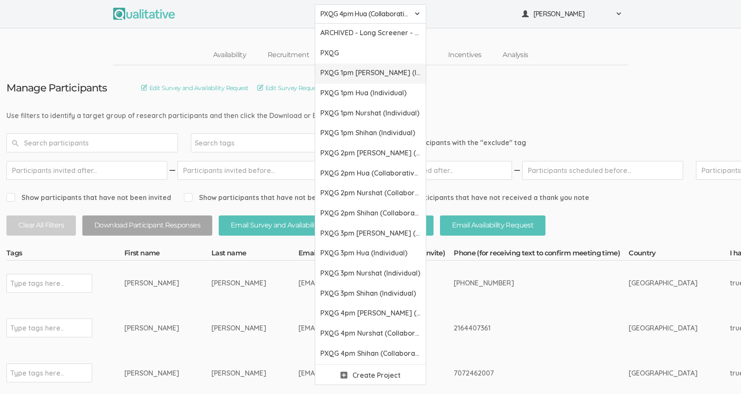
click at [353, 76] on span "PXQG 1pm [PERSON_NAME] (Individual)" at bounding box center [370, 73] width 100 height 10
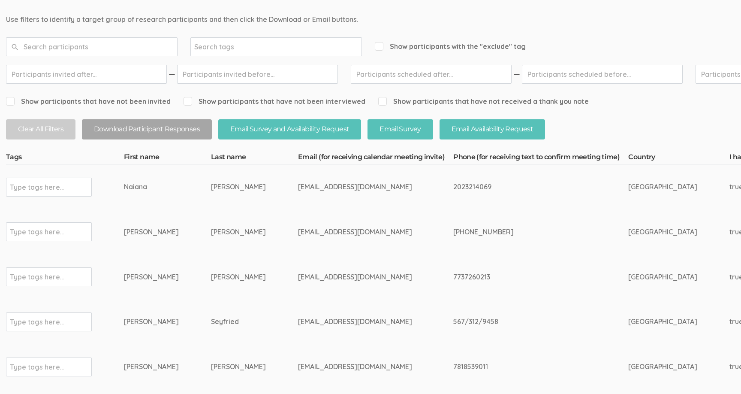
scroll to position [0, 0]
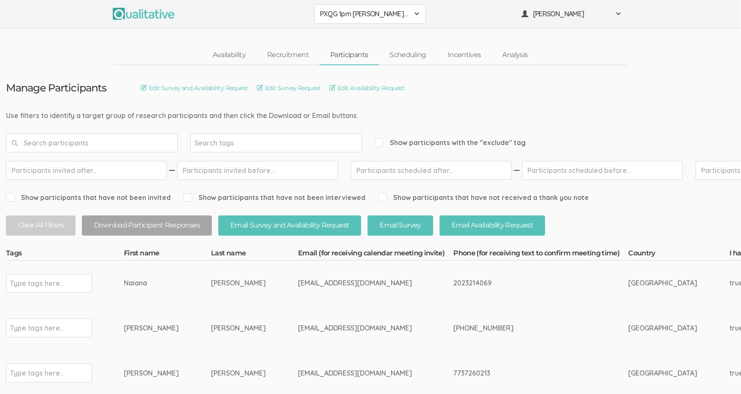
click at [358, 10] on span "PXQG 1pm [PERSON_NAME] (Individual)" at bounding box center [364, 14] width 89 height 10
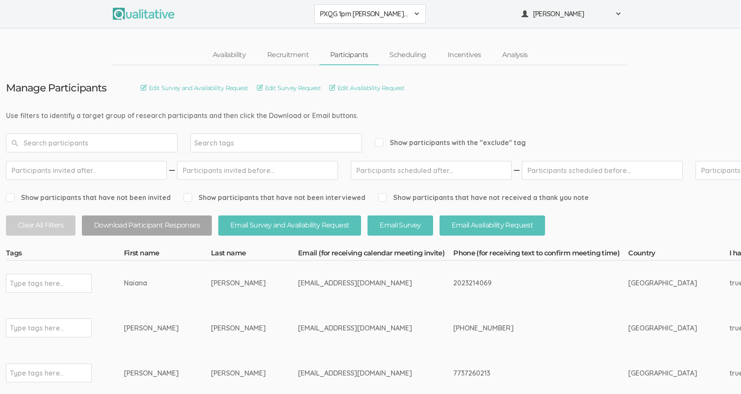
click at [403, 16] on span "PXQG 1pm [PERSON_NAME] (Individual)" at bounding box center [364, 14] width 89 height 10
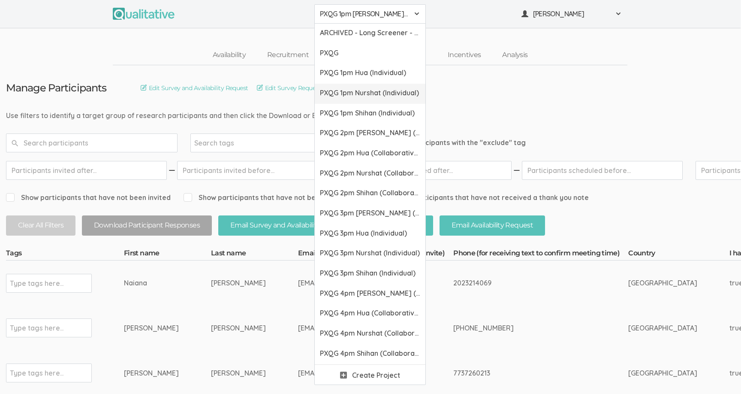
click at [367, 84] on link "PXQG 1pm Nurshat (Individual)" at bounding box center [370, 94] width 111 height 20
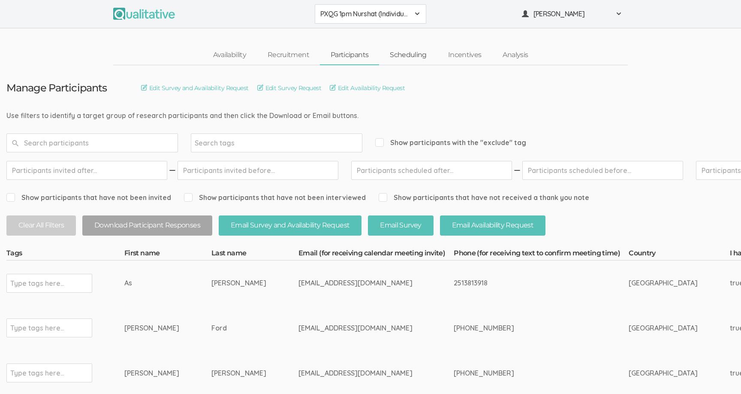
click at [396, 52] on link "Scheduling" at bounding box center [408, 55] width 58 height 18
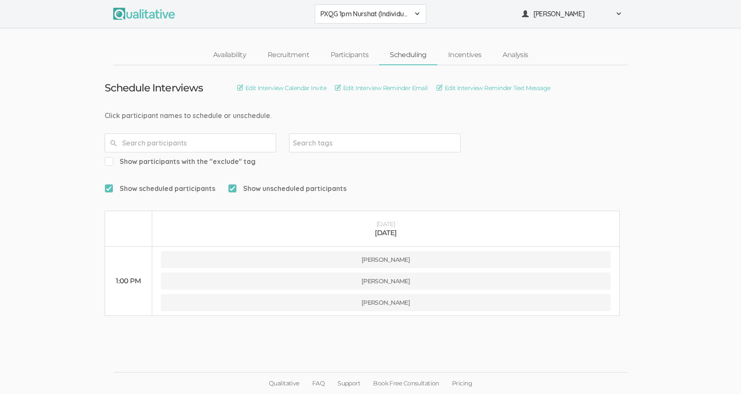
click at [150, 188] on td "Schedule Interviews Edit Interview Calendar Invite Edit Interview Reminder Emai…" at bounding box center [370, 190] width 544 height 251
click at [549, 14] on span "[PERSON_NAME]" at bounding box center [571, 14] width 77 height 10
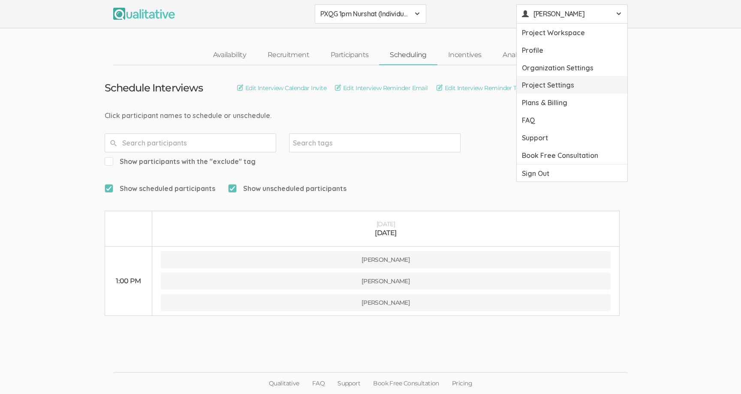
click at [552, 89] on link "Project Settings" at bounding box center [572, 85] width 111 height 18
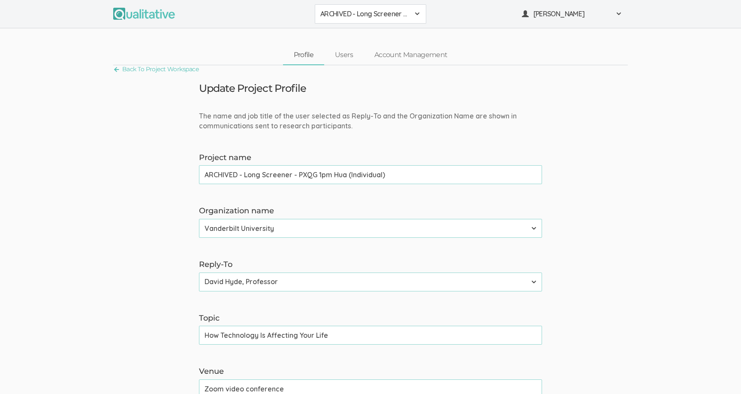
click at [345, 3] on div "ARCHIVED - Long Screener - PXQG 1pm Hua (Individual) ARCHIVED - Long Screener -…" at bounding box center [370, 14] width 741 height 28
click at [345, 11] on span "ARCHIVED - Long Screener - PXQG 1pm Hua (Individual)" at bounding box center [364, 14] width 89 height 10
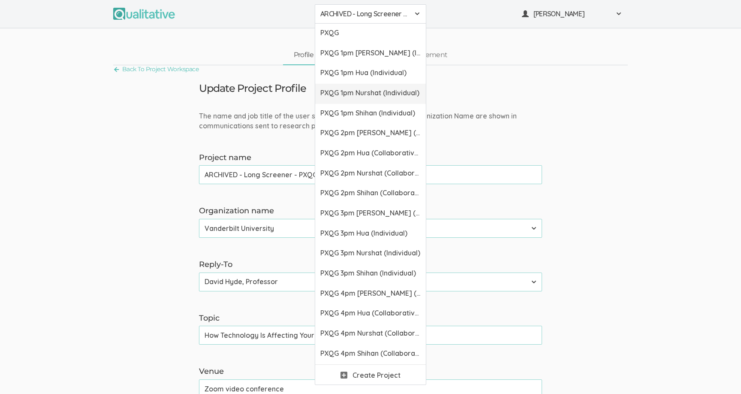
click at [358, 90] on span "PXQG 1pm Nurshat (Individual)" at bounding box center [370, 93] width 100 height 10
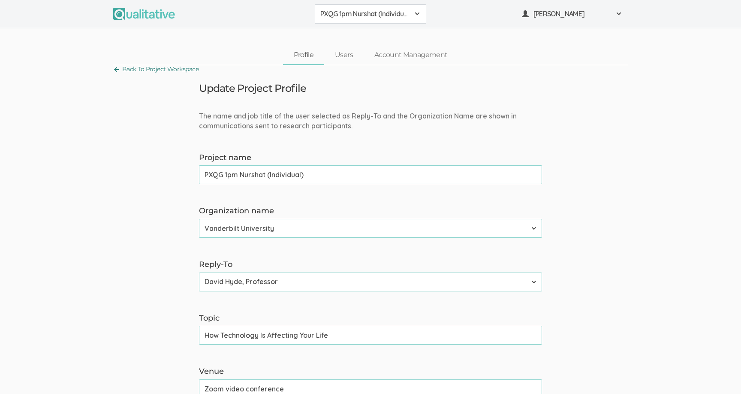
click at [185, 67] on link "Back To Project Workspace" at bounding box center [155, 69] width 85 height 12
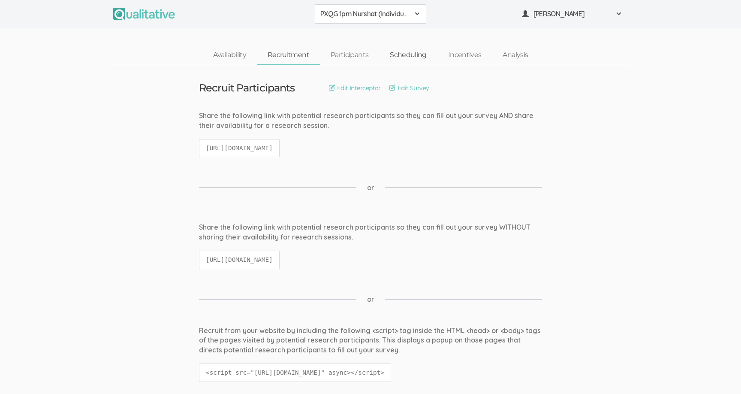
click at [385, 53] on link "Scheduling" at bounding box center [408, 55] width 58 height 18
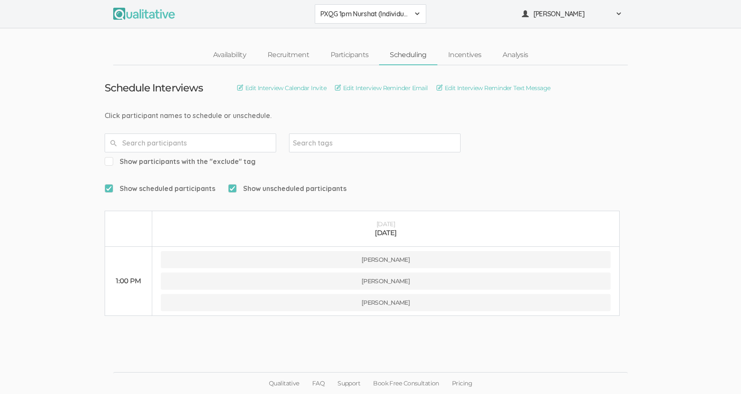
click at [361, 183] on td "Schedule Interviews Edit Interview Calendar Invite Edit Interview Reminder Emai…" at bounding box center [370, 190] width 544 height 251
click at [383, 189] on td "Schedule Interviews Edit Interview Calendar Invite Edit Interview Reminder Emai…" at bounding box center [370, 190] width 544 height 251
click at [384, 189] on td "Schedule Interviews Edit Interview Calendar Invite Edit Interview Reminder Emai…" at bounding box center [370, 190] width 544 height 251
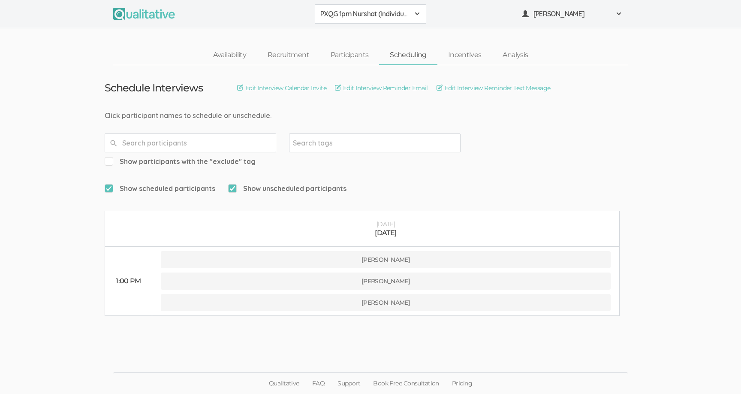
click at [378, 107] on td "Schedule Interviews Edit Interview Calendar Invite Edit Interview Reminder Emai…" at bounding box center [370, 190] width 544 height 251
click at [260, 339] on ui-view "Qualitative FAQ Support Book Free Consultation Pricing" at bounding box center [370, 361] width 741 height 65
click at [382, 338] on ui-view "Qualitative FAQ Support Book Free Consultation Pricing" at bounding box center [370, 361] width 741 height 65
click at [380, 338] on ui-view "Qualitative FAQ Support Book Free Consultation Pricing" at bounding box center [370, 361] width 741 height 65
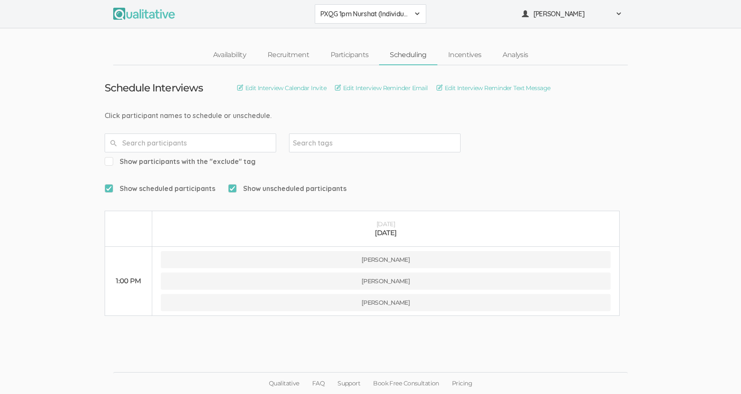
click at [380, 338] on ui-view "Qualitative FAQ Support Book Free Consultation Pricing" at bounding box center [370, 361] width 741 height 65
click at [373, 108] on td "Schedule Interviews Edit Interview Calendar Invite Edit Interview Reminder Emai…" at bounding box center [370, 190] width 544 height 251
click at [373, 114] on div "Click participant names to schedule or unschedule." at bounding box center [371, 116] width 532 height 10
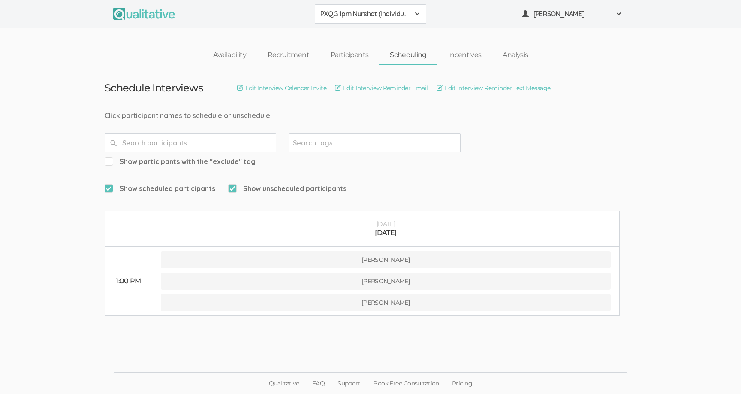
click at [373, 114] on div "Click participant names to schedule or unschedule." at bounding box center [371, 116] width 532 height 10
